Goal: Task Accomplishment & Management: Use online tool/utility

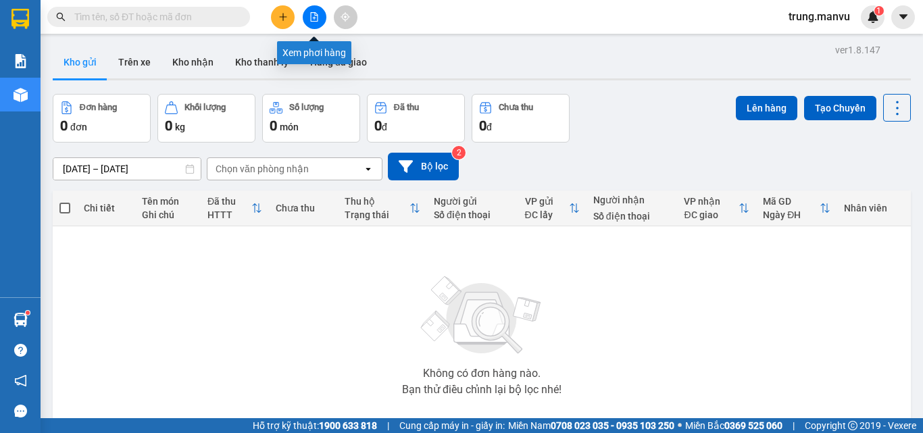
click at [314, 24] on button at bounding box center [315, 17] width 24 height 24
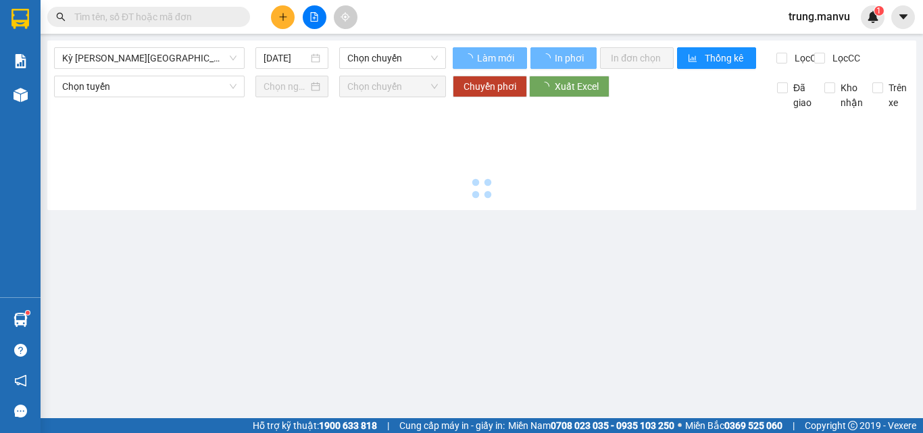
click at [192, 68] on div "Kỳ [PERSON_NAME][GEOGRAPHIC_DATA]" at bounding box center [149, 58] width 191 height 22
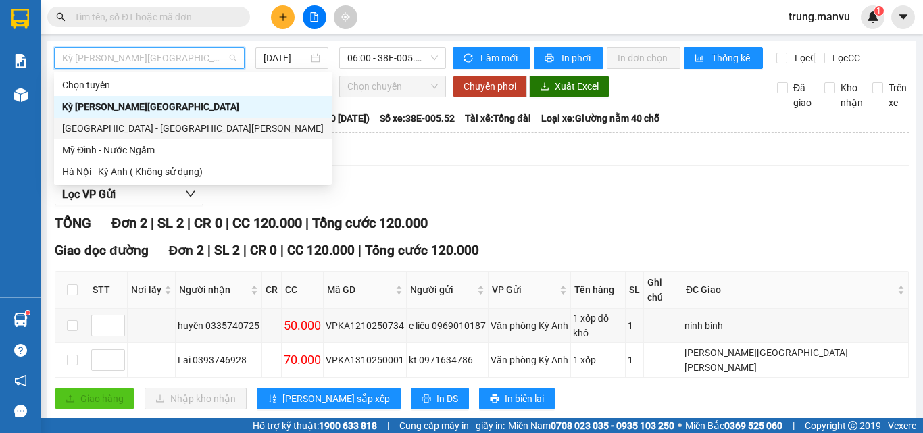
click at [97, 120] on div "[GEOGRAPHIC_DATA] - [GEOGRAPHIC_DATA][PERSON_NAME]" at bounding box center [193, 129] width 278 height 22
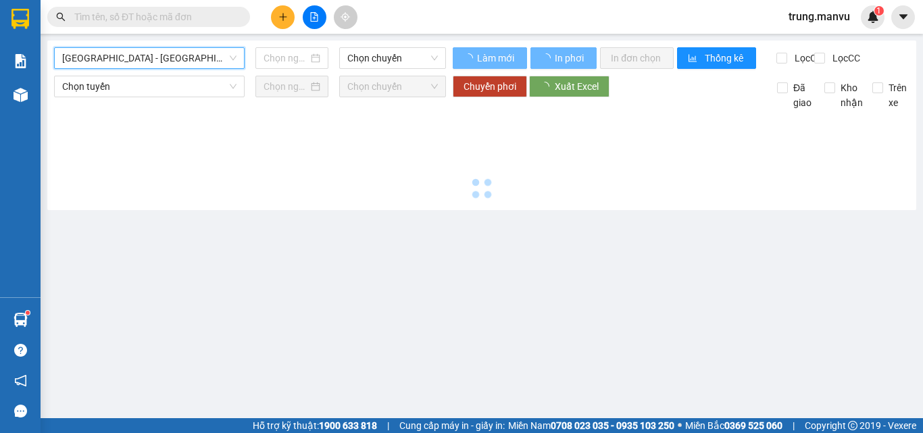
type input "[DATE]"
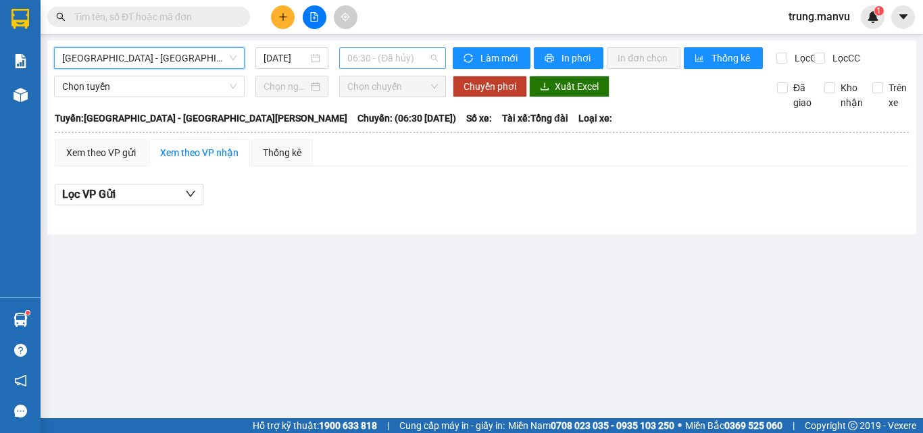
click at [381, 57] on span "06:30 - (Đã hủy)" at bounding box center [392, 58] width 91 height 20
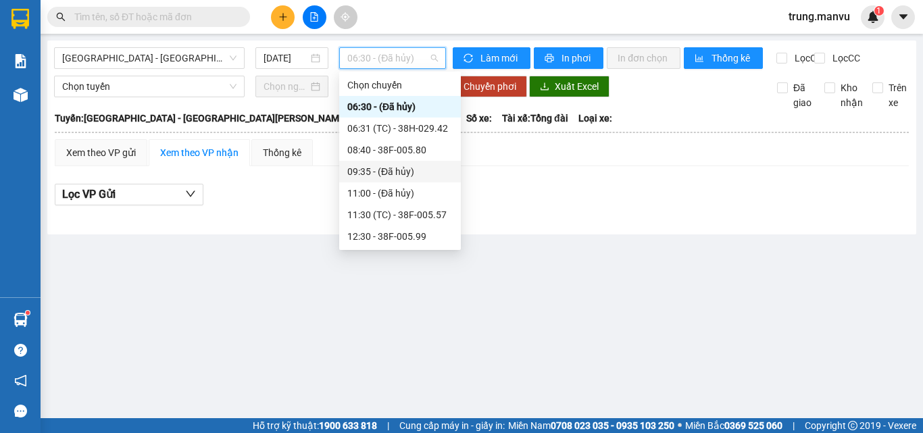
scroll to position [135, 0]
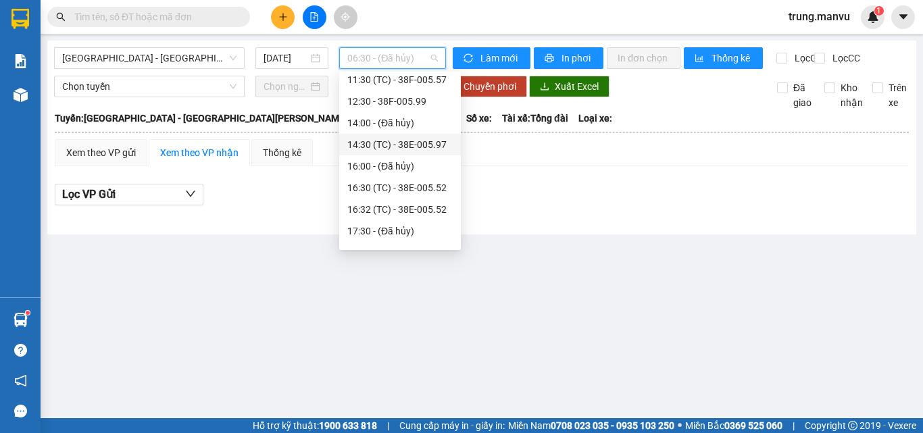
click at [420, 138] on div "14:30 (TC) - 38E-005.97" at bounding box center [399, 144] width 105 height 15
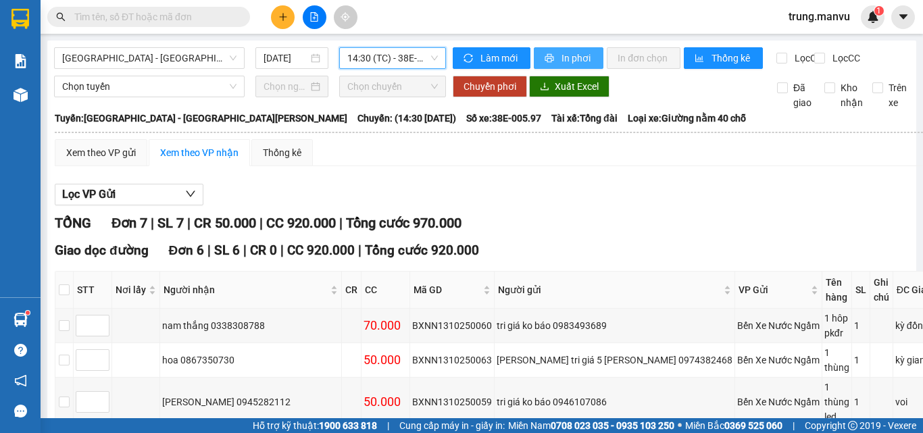
click at [562, 55] on span "In phơi" at bounding box center [577, 58] width 31 height 15
